Goal: Use online tool/utility: Utilize a website feature to perform a specific function

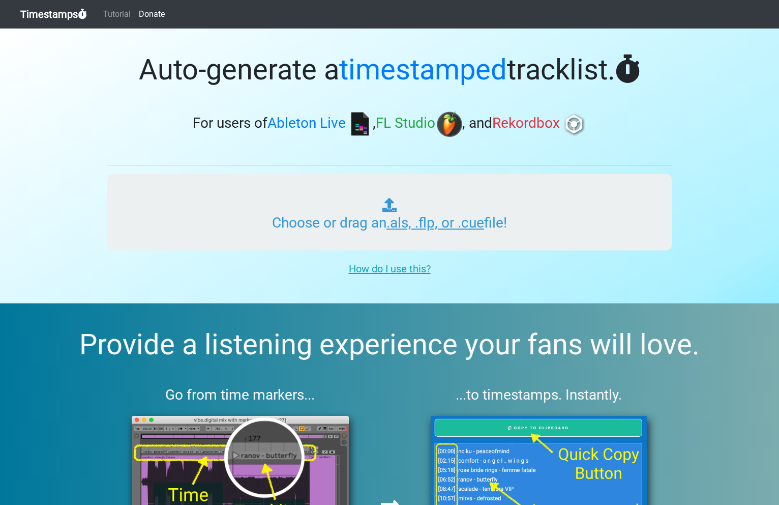
type input "C:\fakepath\GUD VIBRATIONS RADIO #443.als"
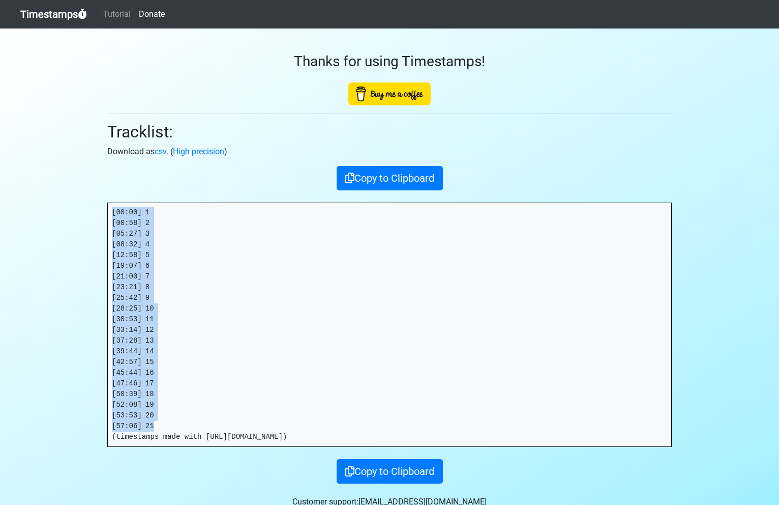
drag, startPoint x: 158, startPoint y: 425, endPoint x: 72, endPoint y: 191, distance: 249.5
click at [64, 193] on section "Thanks for using Timestamps! Tracklist: Download as csv . ( High precision ) Co…" at bounding box center [389, 278] width 779 height 500
copy pre "[00:00] 1 [00:58] 2 [05:27] 3 [08:32] 4 [12:58] 5 [19:07] 6 [21:00] 7 [23:21] 8…"
